Goal: Task Accomplishment & Management: Use online tool/utility

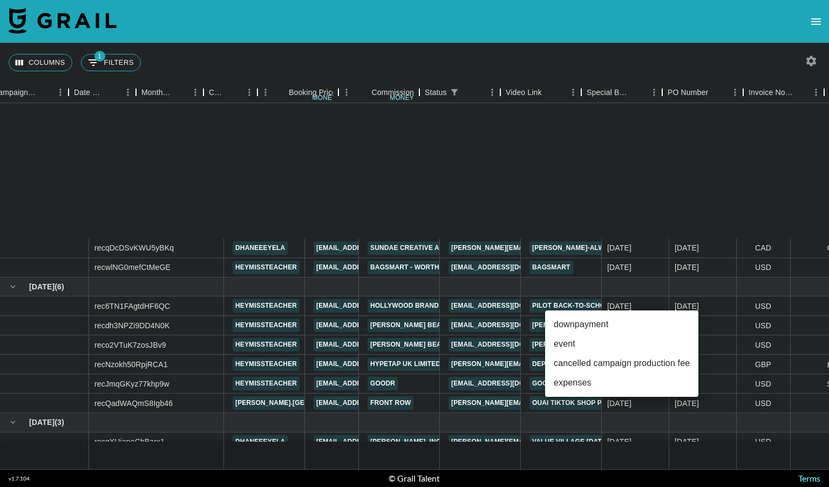
scroll to position [185, 533]
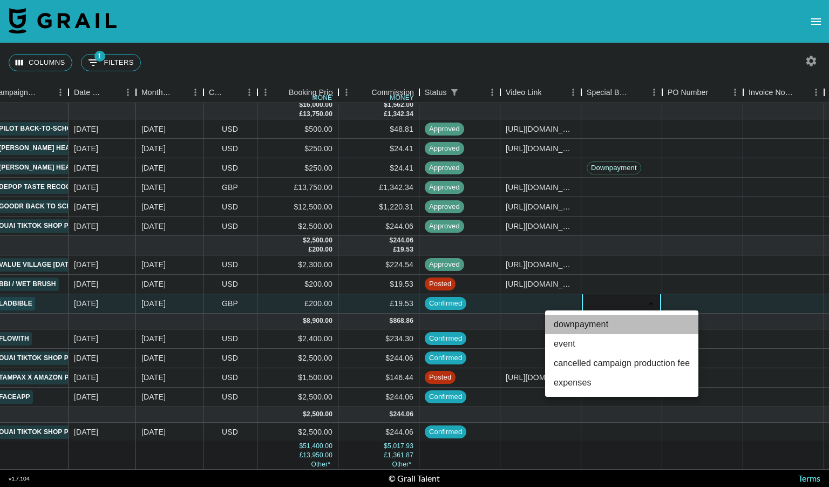
click at [603, 321] on li "downpayment" at bounding box center [621, 323] width 153 height 19
type input "downpayment"
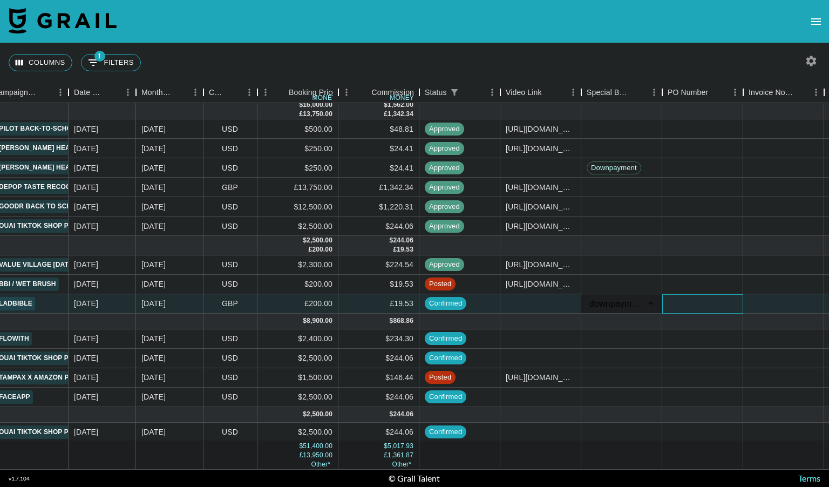
click at [682, 294] on div at bounding box center [702, 303] width 81 height 19
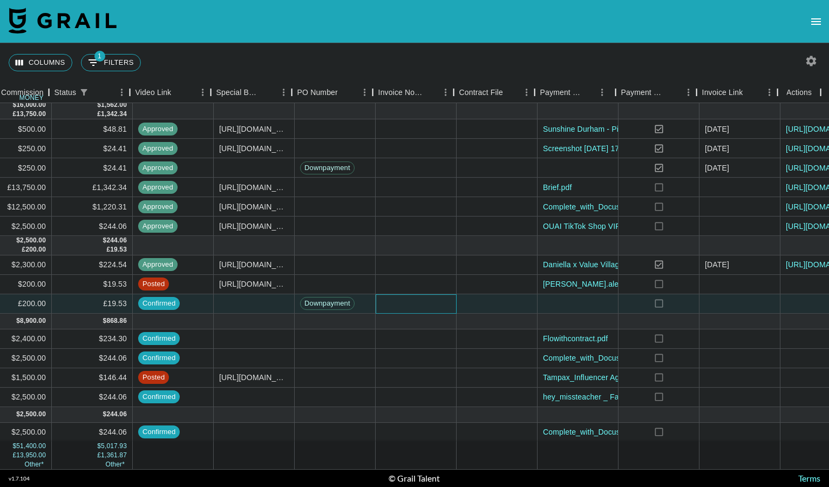
scroll to position [185, 903]
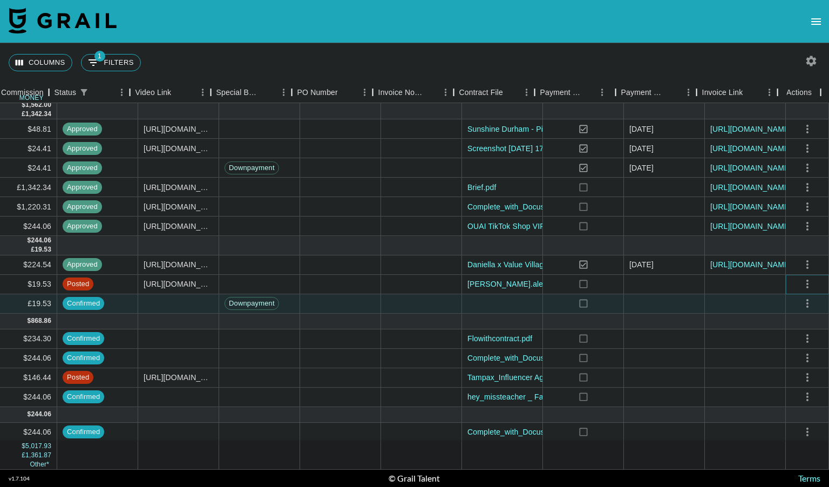
click at [801, 277] on icon "select merge strategy" at bounding box center [807, 283] width 13 height 13
click at [785, 376] on div "Approve" at bounding box center [783, 376] width 33 height 13
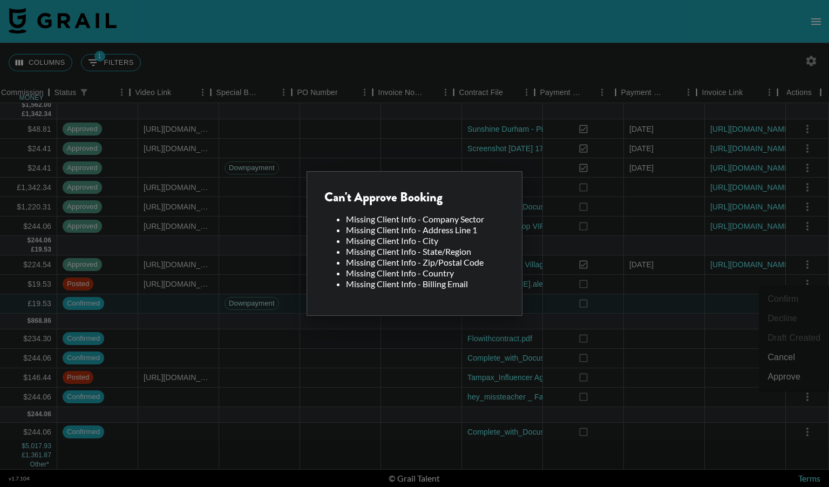
click at [633, 276] on div at bounding box center [414, 243] width 829 height 487
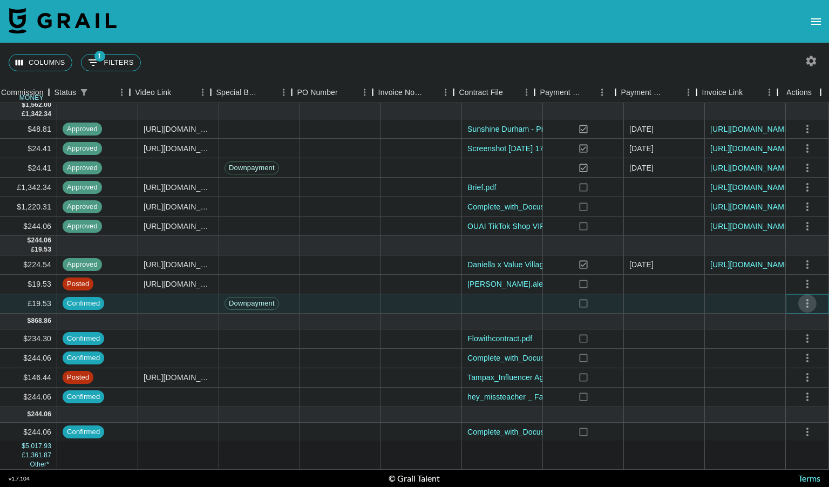
click at [801, 297] on icon "select merge strategy" at bounding box center [807, 303] width 13 height 13
click at [784, 394] on div "Approve" at bounding box center [783, 395] width 33 height 13
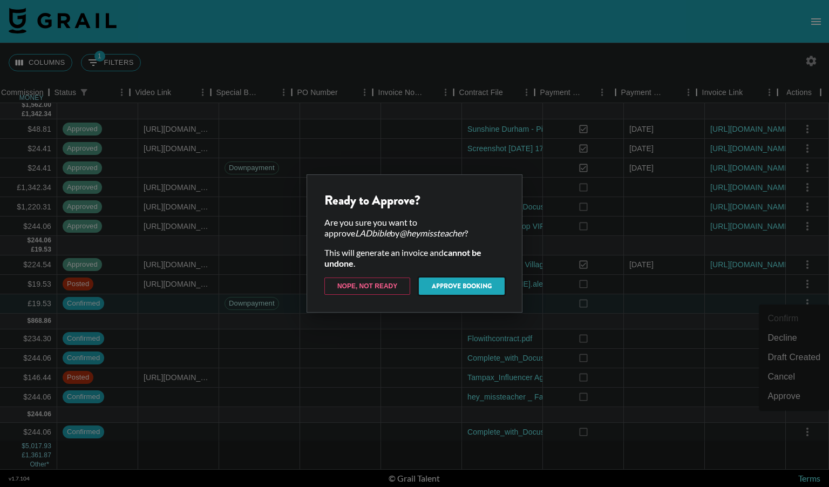
click at [456, 289] on button "Approve Booking" at bounding box center [462, 285] width 86 height 17
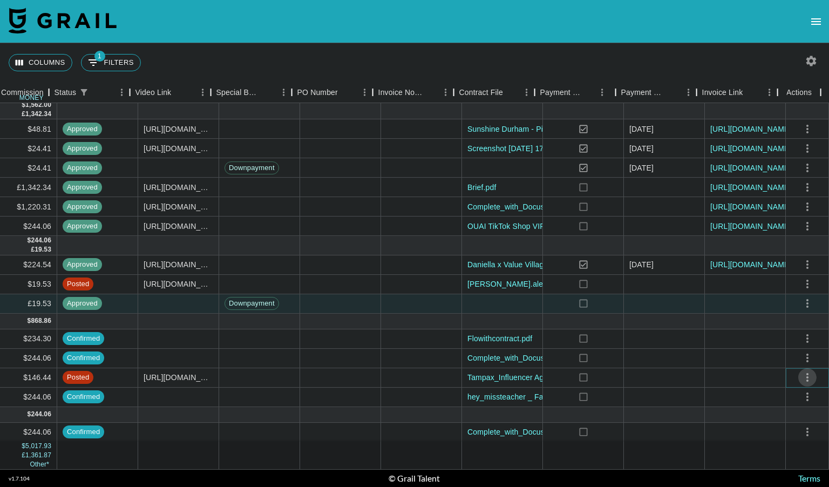
click at [802, 371] on icon "select merge strategy" at bounding box center [807, 377] width 13 height 13
click at [779, 472] on div "Approve" at bounding box center [783, 469] width 33 height 13
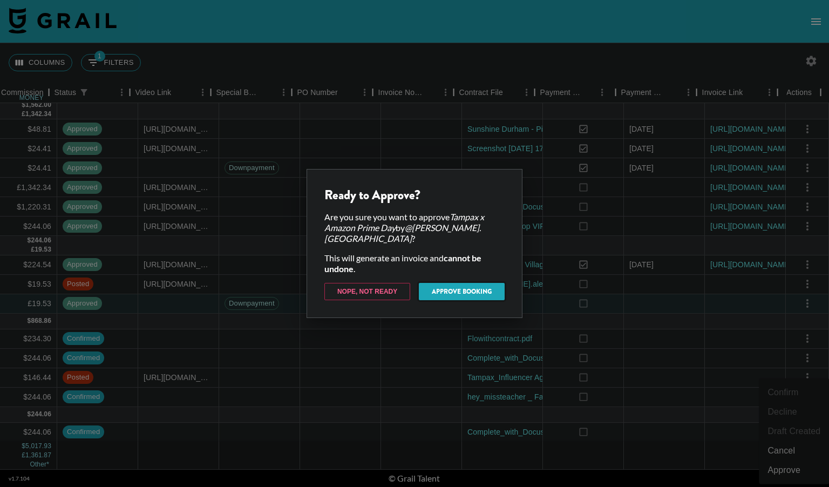
click at [453, 284] on button "Approve Booking" at bounding box center [462, 291] width 86 height 17
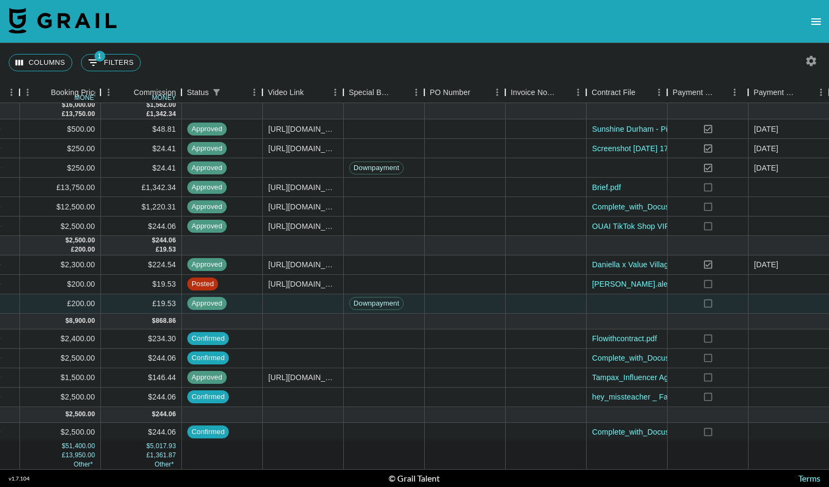
scroll to position [185, 791]
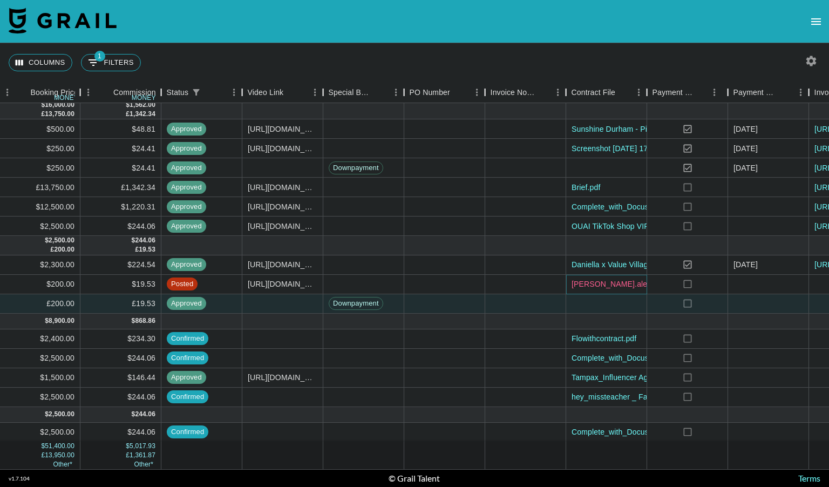
click at [619, 278] on link "[PERSON_NAME].alexandria - BBI _ amp&go agreement 5 (1) (1) (signed).pdf" at bounding box center [705, 283] width 269 height 11
